Goal: Task Accomplishment & Management: Manage account settings

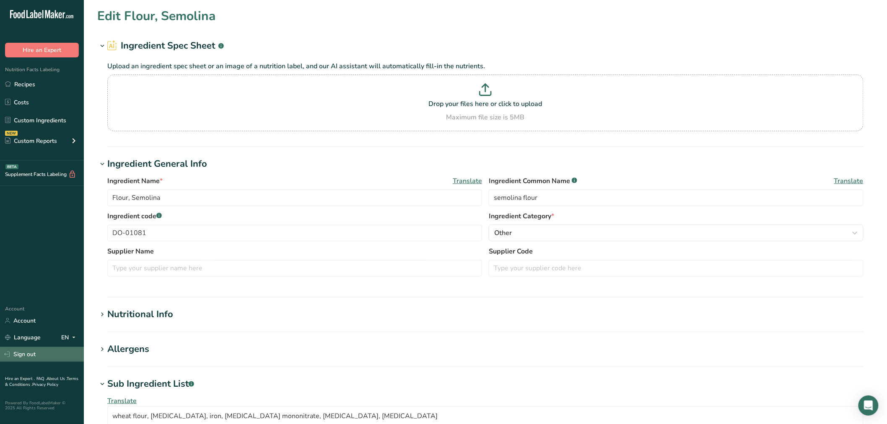
click at [32, 350] on link "Sign out" at bounding box center [42, 354] width 84 height 15
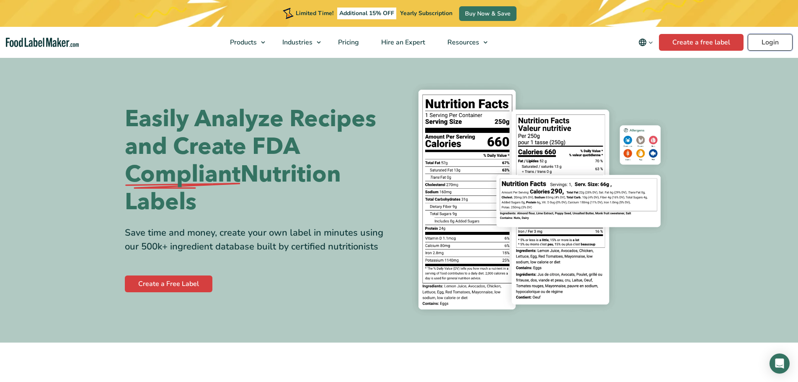
click at [774, 34] on link "Login" at bounding box center [770, 42] width 45 height 17
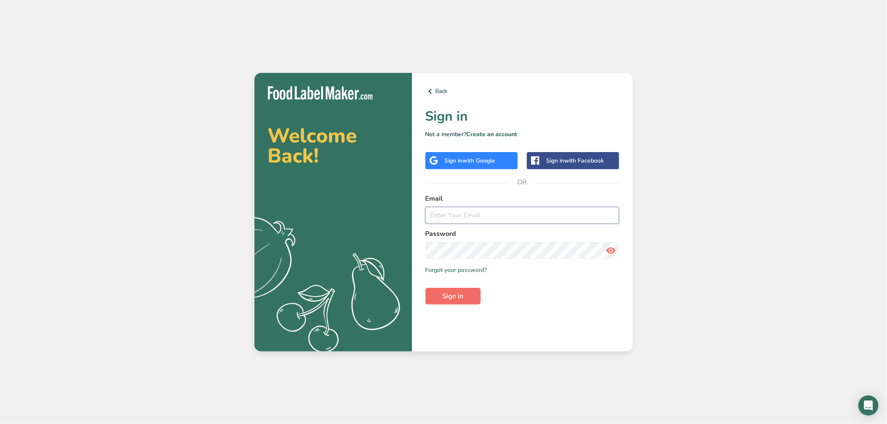
type input "srobinson@stuffed-foods.com"
click at [448, 290] on button "Sign in" at bounding box center [452, 296] width 55 height 17
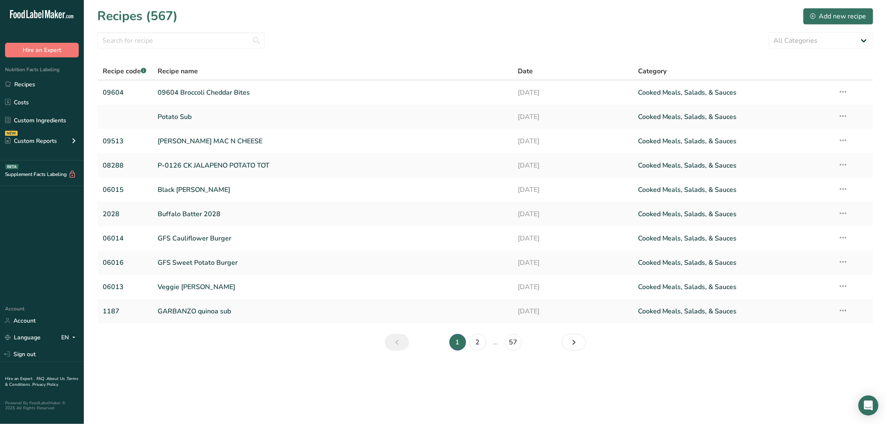
click at [57, 111] on ul "Recipes Costs Custom Ingredients NEW Custom Reports Menu Label Ingredient Compa…" at bounding box center [42, 113] width 84 height 75
click at [184, 38] on input "text" at bounding box center [181, 40] width 168 height 17
click at [49, 121] on link "Custom Ingredients" at bounding box center [42, 120] width 84 height 16
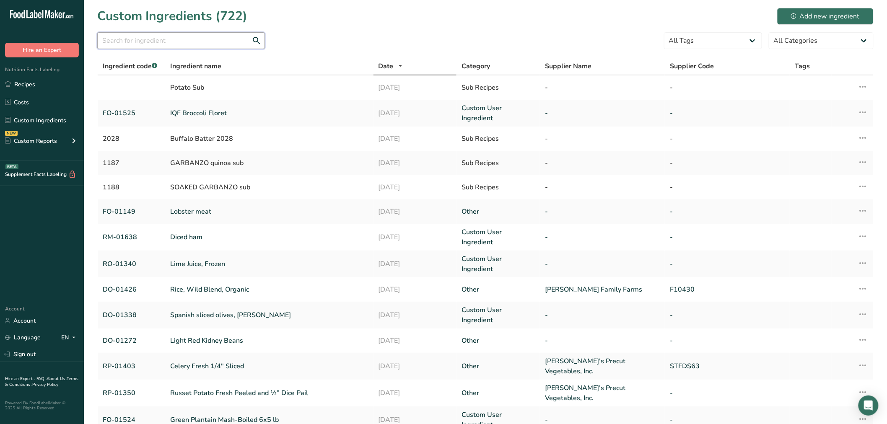
click at [147, 42] on input "text" at bounding box center [181, 40] width 168 height 17
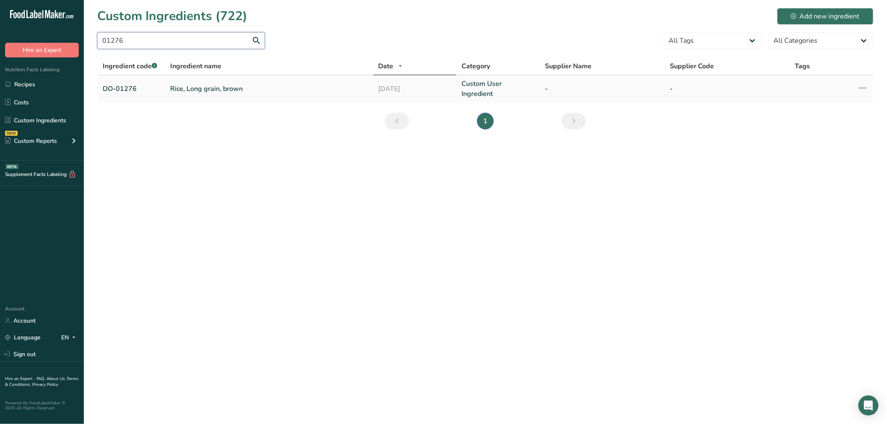
type input "01276"
click at [184, 84] on link "Rice, Long grain, brown" at bounding box center [269, 89] width 198 height 10
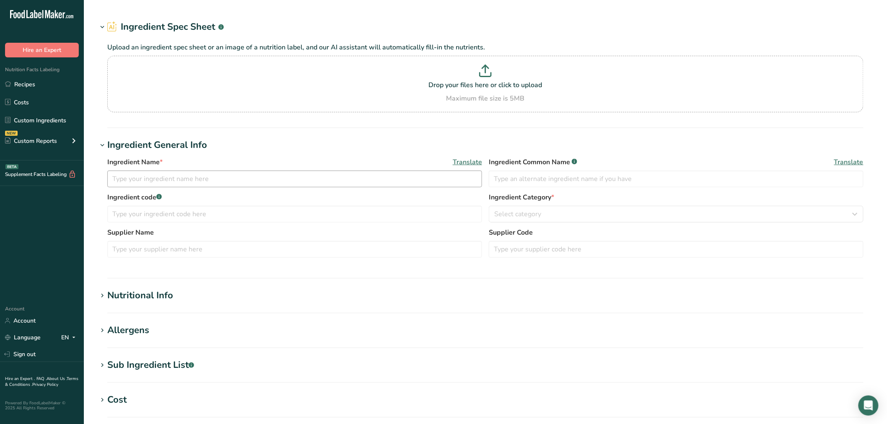
type input "Rice, Long grain, brown"
type input "enriched long grain brown rice"
type input "DO-01276"
type textarea "long grain rice, iron phosphate, niacin, thiamine mononitrate, folic acid"
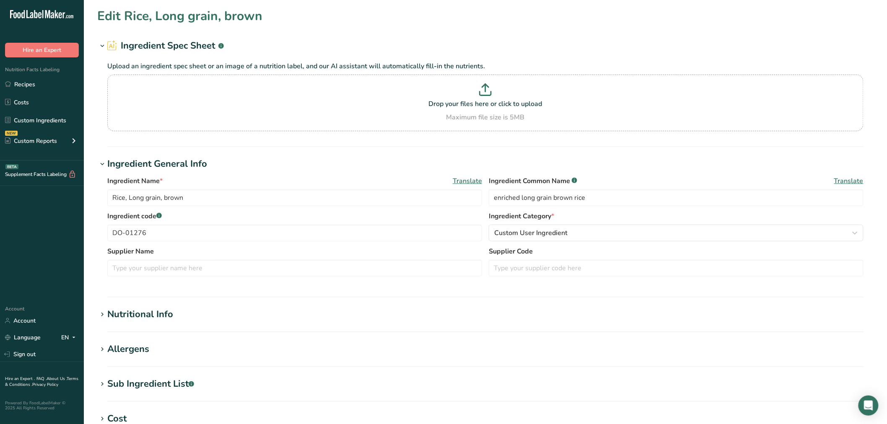
drag, startPoint x: 174, startPoint y: 379, endPoint x: 176, endPoint y: 383, distance: 4.9
click at [175, 386] on div "Sub Ingredient List .a-a{fill:#347362;}.b-a{fill:#fff;}" at bounding box center [150, 384] width 87 height 14
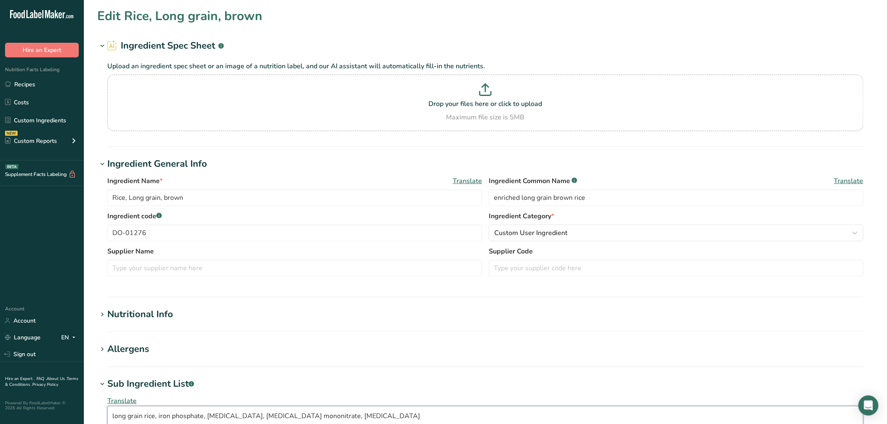
drag, startPoint x: 201, startPoint y: 413, endPoint x: 155, endPoint y: 413, distance: 45.7
click at [155, 413] on textarea "long grain rice, iron phosphate, niacin, thiamine mononitrate, folic acid" at bounding box center [485, 426] width 756 height 40
